Goal: Book appointment/travel/reservation

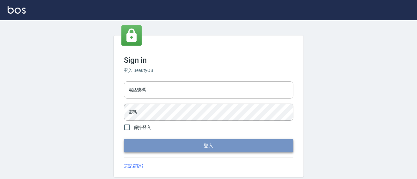
click at [194, 146] on button "登入" at bounding box center [209, 145] width 170 height 13
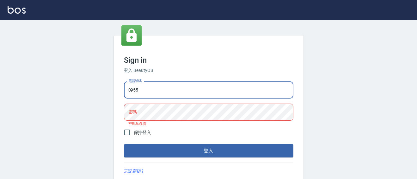
type input "0955777604"
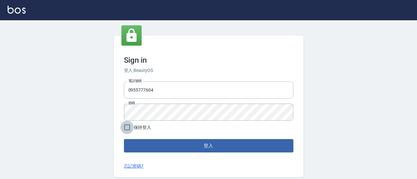
click at [127, 128] on input "保持登入" at bounding box center [127, 127] width 13 height 13
checkbox input "true"
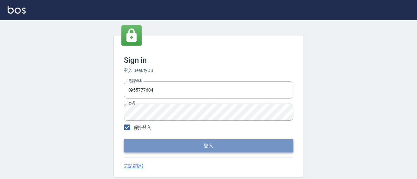
click at [150, 144] on button "登入" at bounding box center [209, 145] width 170 height 13
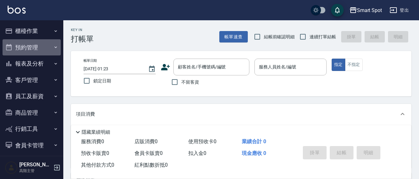
click at [42, 48] on button "預約管理" at bounding box center [32, 47] width 58 height 16
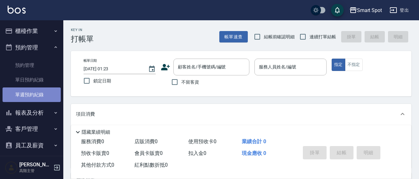
click at [39, 94] on link "單週預約紀錄" at bounding box center [32, 94] width 58 height 15
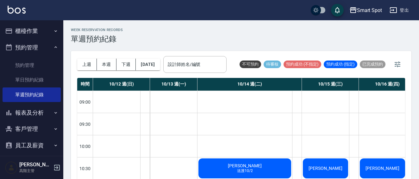
scroll to position [1, 0]
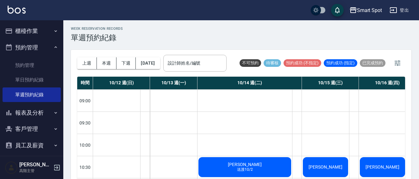
click at [260, 77] on div "上週 本週 下週 2025/10/12 設計師姓名/編號 設計師姓名/編號 不可預約 待審核 預約成功 (不指定) 預約成功 (指定) 已完成預約" at bounding box center [241, 63] width 328 height 27
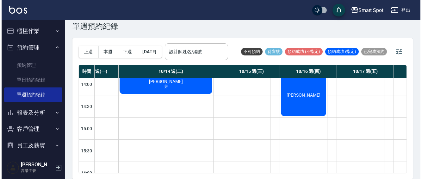
scroll to position [228, 80]
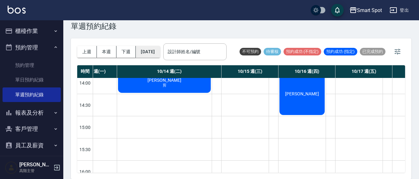
click at [157, 46] on button "2025/10/12" at bounding box center [148, 52] width 24 height 12
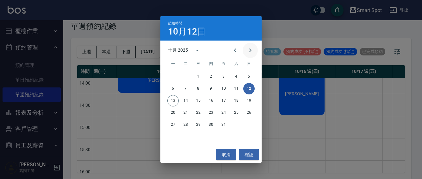
click at [248, 49] on icon "Next month" at bounding box center [251, 51] width 8 height 8
click at [248, 50] on icon "Next month" at bounding box center [251, 51] width 8 height 8
click at [197, 76] on button "3" at bounding box center [198, 76] width 11 height 11
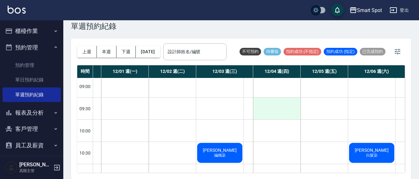
scroll to position [0, 42]
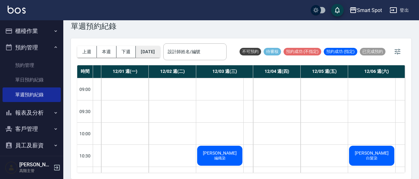
click at [160, 55] on button "2025/12/03" at bounding box center [148, 52] width 24 height 12
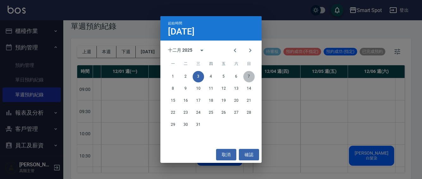
click at [248, 75] on button "7" at bounding box center [248, 76] width 11 height 11
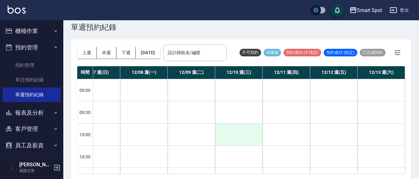
scroll to position [11, 0]
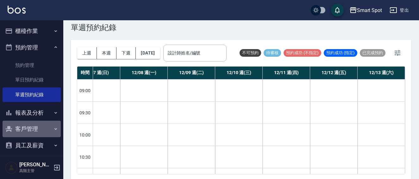
click at [44, 128] on button "客戶管理" at bounding box center [32, 129] width 58 height 16
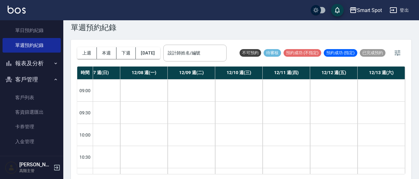
scroll to position [50, 0]
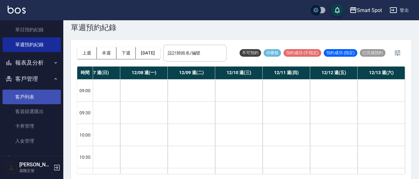
click at [50, 99] on link "客戶列表" at bounding box center [32, 97] width 58 height 15
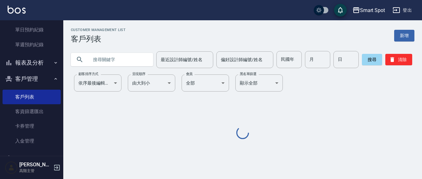
click at [90, 60] on input "text" at bounding box center [119, 59] width 60 height 17
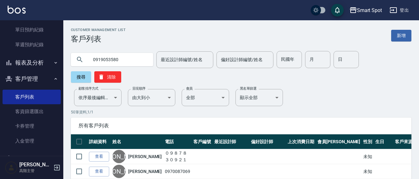
type input "0919053580"
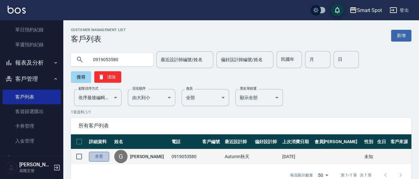
click at [98, 152] on link "查看" at bounding box center [99, 157] width 20 height 10
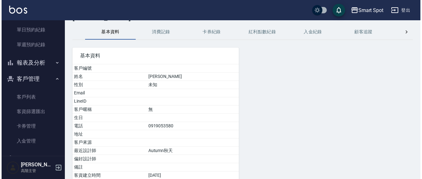
scroll to position [71, 0]
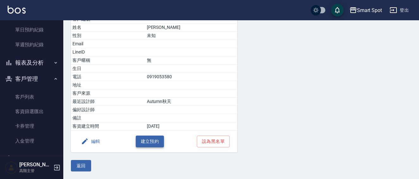
click at [154, 145] on button "建立預約" at bounding box center [150, 141] width 28 height 12
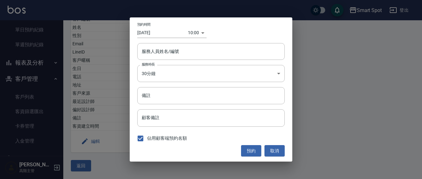
click at [194, 35] on body "Smart Spot 登出 櫃檯作業 打帳單 帳單列表 掛單列表 座位開單 營業儀表板 現金收支登錄 高階收支登錄 材料自購登錄 每日結帳 排班表 現場電腦打…" at bounding box center [211, 53] width 422 height 249
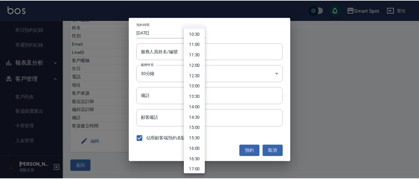
scroll to position [221, 0]
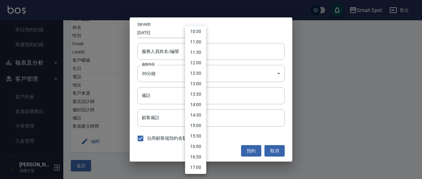
click at [201, 135] on li "15:30" at bounding box center [195, 136] width 21 height 10
type input "1760340600000"
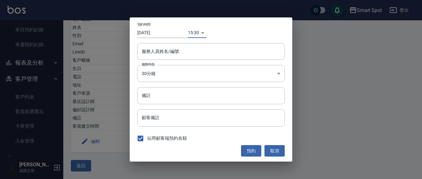
click at [163, 34] on input "2025/10/13" at bounding box center [162, 33] width 51 height 10
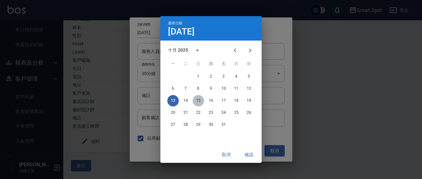
click at [201, 101] on button "15" at bounding box center [198, 100] width 11 height 11
type input "2025/10/15"
type input "1760513400000"
click at [251, 154] on button "確認" at bounding box center [249, 155] width 20 height 12
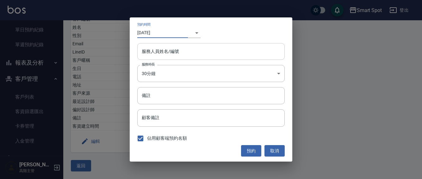
click at [195, 52] on input "服務人員姓名/編號" at bounding box center [211, 51] width 142 height 11
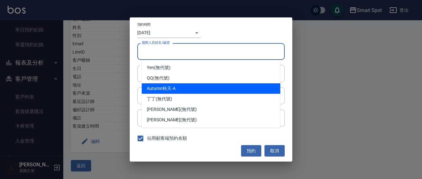
click at [182, 89] on div "Autumn秋天 -A" at bounding box center [211, 88] width 139 height 10
type input "Autumn秋天-A"
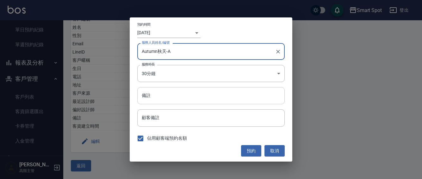
click at [170, 98] on input "備註" at bounding box center [210, 95] width 147 height 17
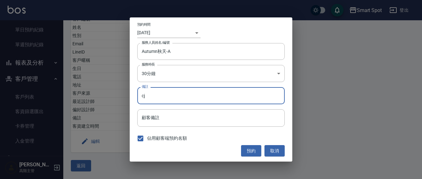
type input "c"
type input "護"
click at [249, 151] on button "預約" at bounding box center [251, 151] width 20 height 12
